Goal: Task Accomplishment & Management: Manage account settings

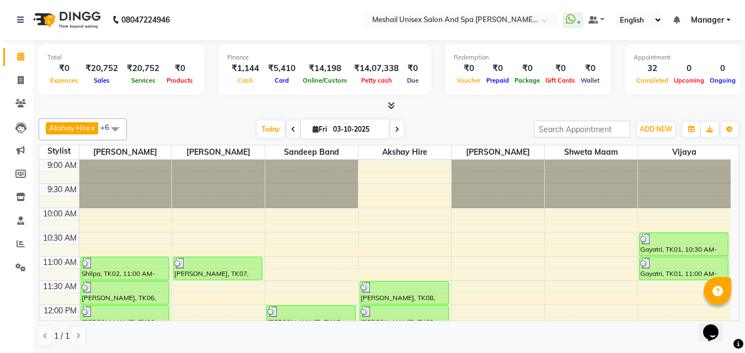
scroll to position [437, 0]
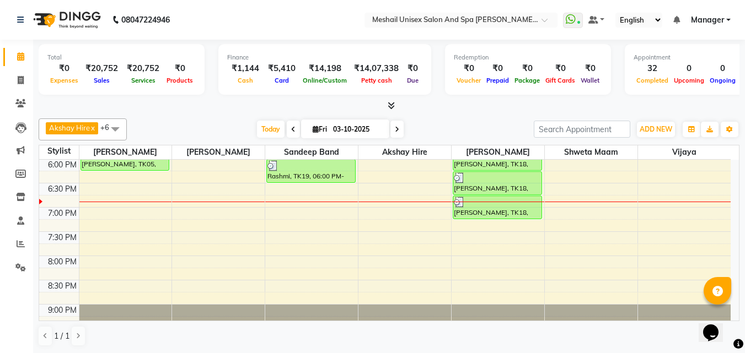
click at [332, 133] on input "03-10-2025" at bounding box center [357, 129] width 55 height 17
select select "10"
select select "2025"
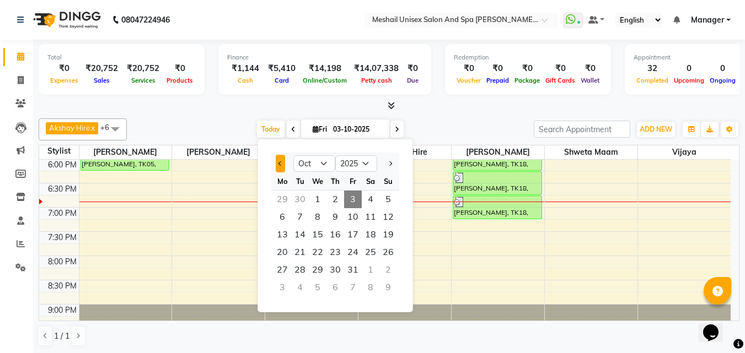
click at [282, 161] on button "Previous month" at bounding box center [280, 164] width 9 height 18
select select "8"
click at [296, 254] on span "19" at bounding box center [300, 253] width 18 height 18
type input "[DATE]"
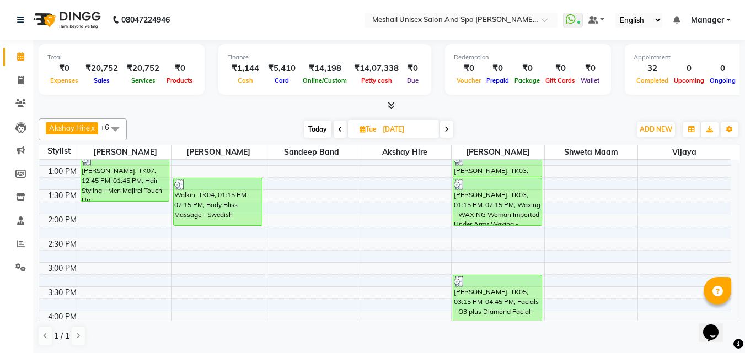
scroll to position [162, 0]
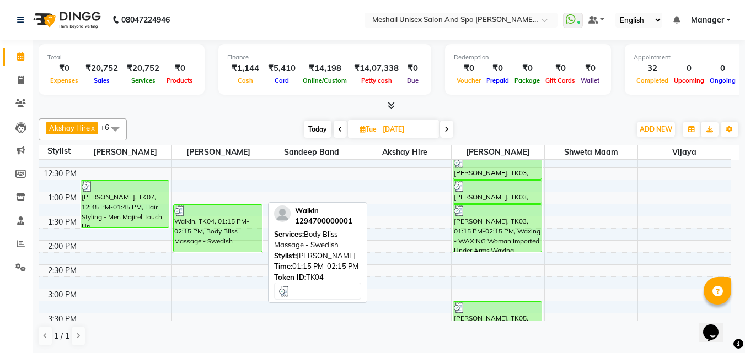
click at [245, 237] on div "Walkin, TK04, 01:15 PM-02:15 PM, Body Bliss Massage - Swedish" at bounding box center [218, 228] width 88 height 47
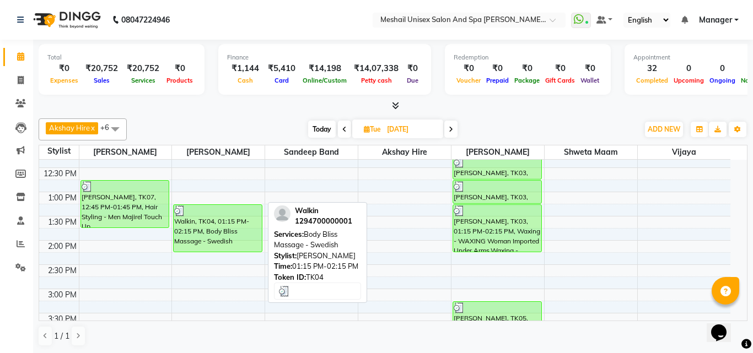
select select "3"
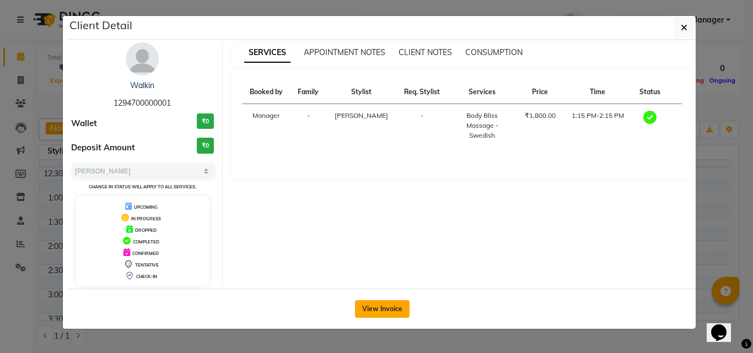
click at [368, 302] on button "View Invoice" at bounding box center [382, 309] width 55 height 18
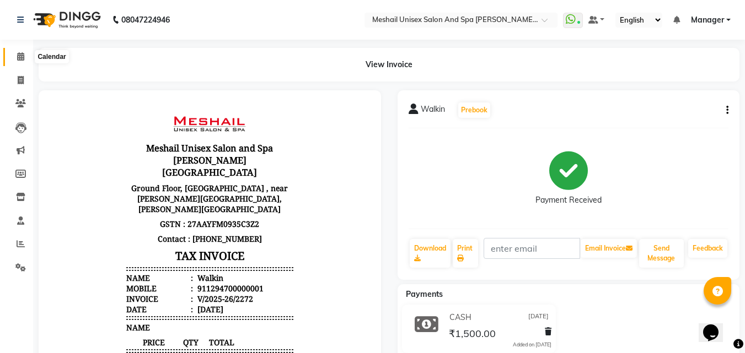
click at [18, 55] on icon at bounding box center [20, 56] width 7 height 8
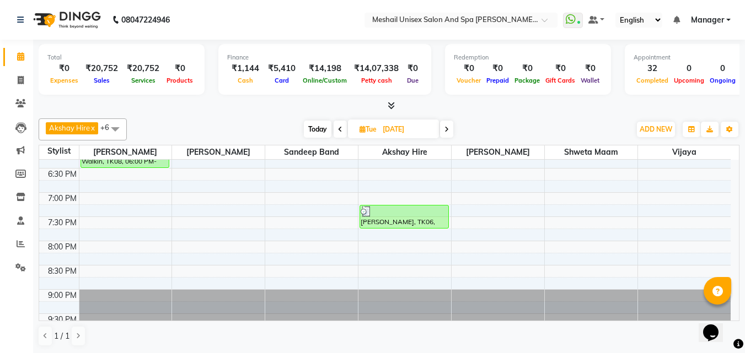
scroll to position [469, 0]
